Goal: Navigation & Orientation: Go to known website

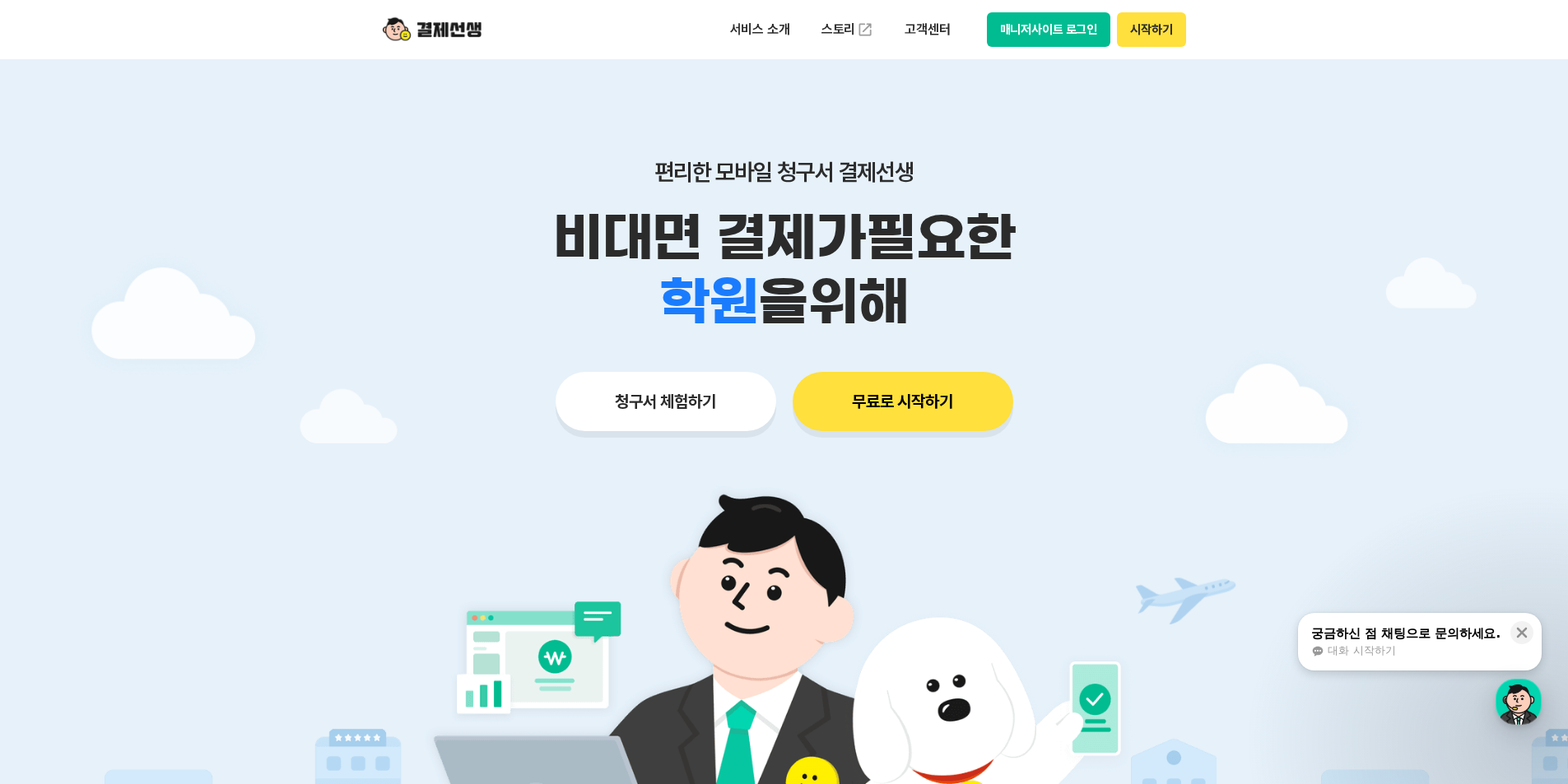
click at [1074, 24] on button "매니저사이트 로그인" at bounding box center [1048, 29] width 125 height 35
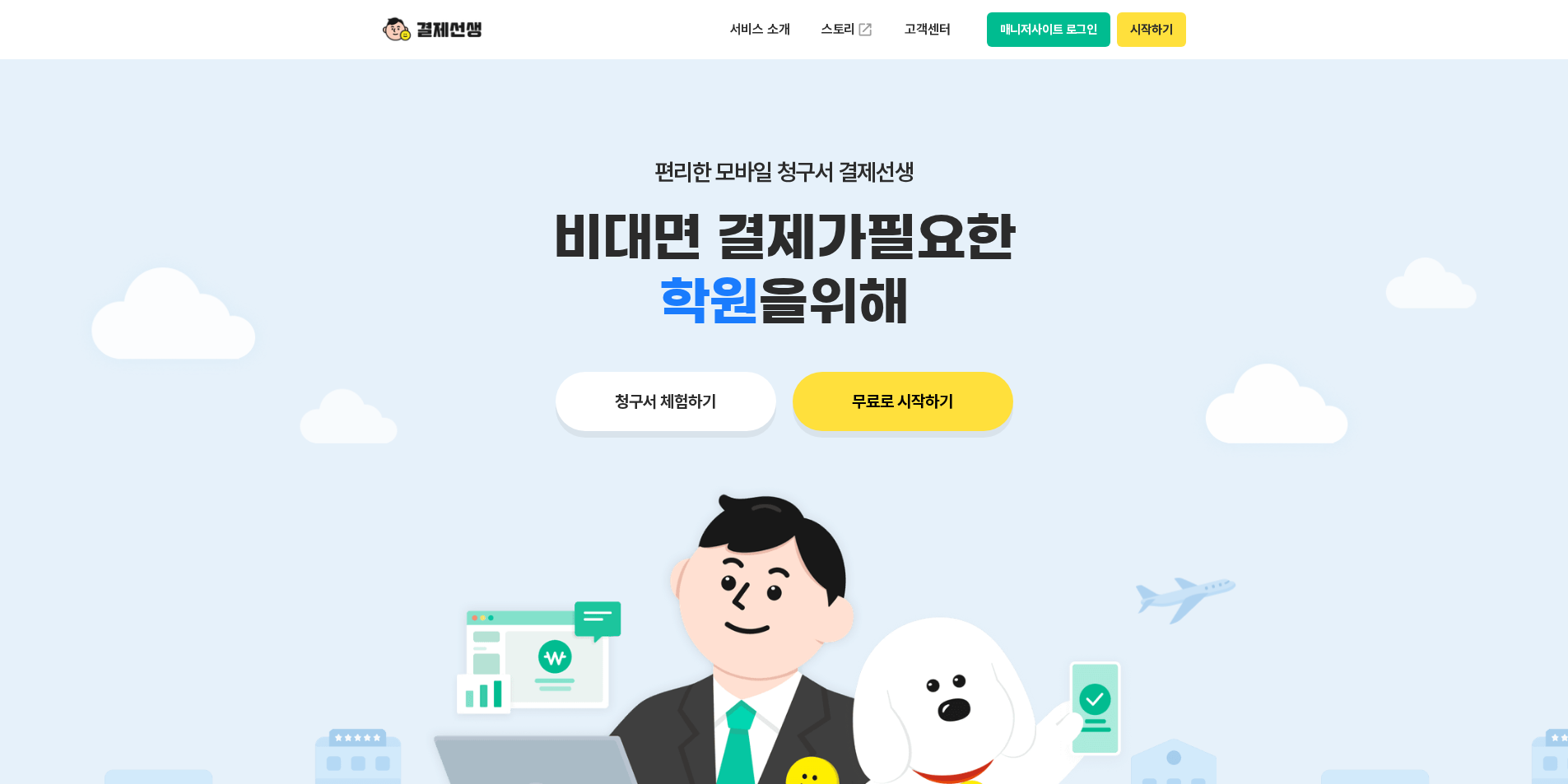
click at [1080, 31] on button "매니저사이트 로그인" at bounding box center [1048, 29] width 125 height 35
click at [771, 47] on div "서비스 소개 스토리 고객센터 매니저사이트 로그인 시작하기" at bounding box center [784, 29] width 843 height 59
click at [771, 45] on button "매니저사이트 로그인" at bounding box center [1048, 29] width 125 height 35
